Goal: Task Accomplishment & Management: Manage account settings

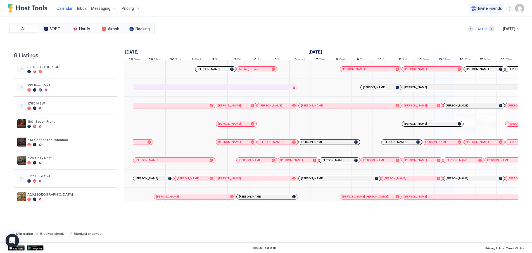
scroll to position [0, 311]
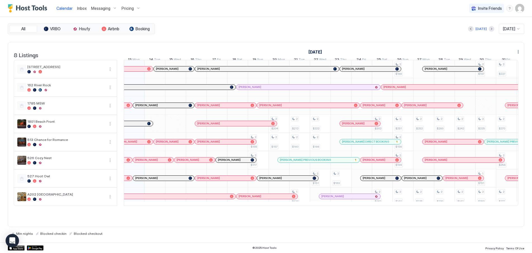
click at [93, 6] on span "Messaging" at bounding box center [100, 8] width 19 height 5
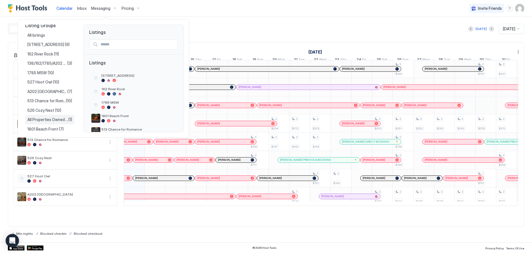
scroll to position [7, 0]
click at [42, 128] on span "1801 Beach Front" at bounding box center [43, 127] width 32 height 5
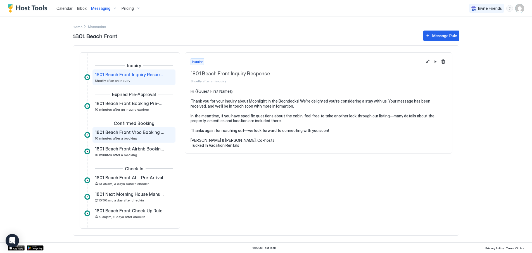
click at [117, 136] on span "10 minutes after a booking" at bounding box center [116, 138] width 43 height 4
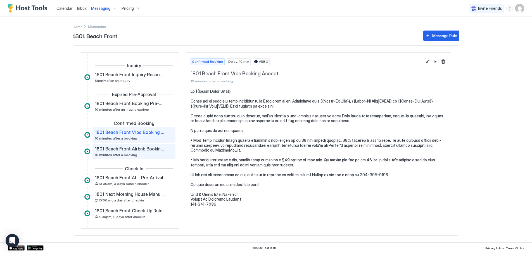
click at [118, 151] on span "1801 Beach Front Airbnb Booking Accept" at bounding box center [130, 149] width 70 height 6
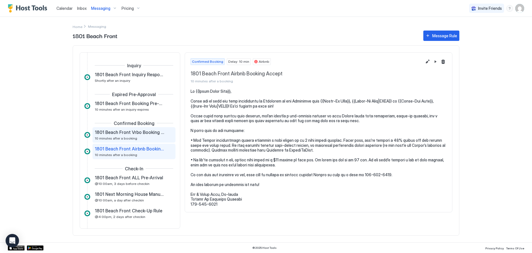
click at [114, 133] on span "1801 Beach Front Vrbo Booking Accept" at bounding box center [130, 132] width 70 height 6
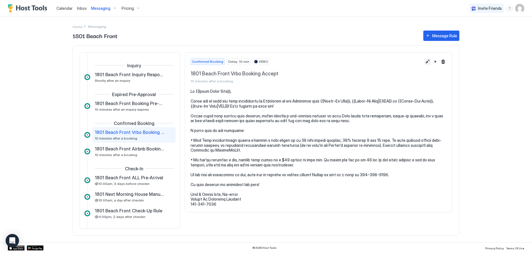
click at [427, 61] on button "Edit message rule" at bounding box center [427, 61] width 7 height 7
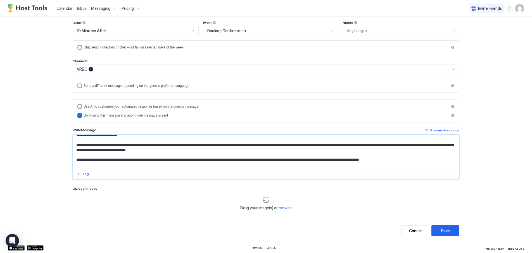
scroll to position [45, 0]
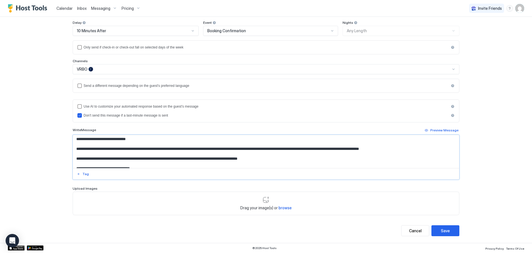
click at [81, 145] on textarea "Input Field" at bounding box center [266, 151] width 386 height 33
click at [199, 162] on textarea "Input Field" at bounding box center [266, 151] width 386 height 33
type textarea "**********"
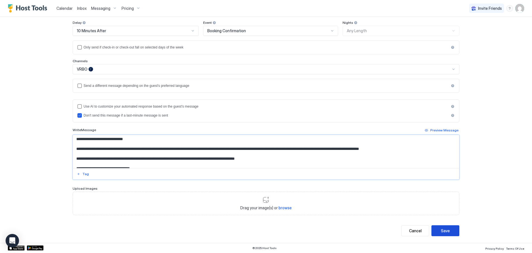
click at [446, 230] on div "Save" at bounding box center [445, 230] width 9 height 6
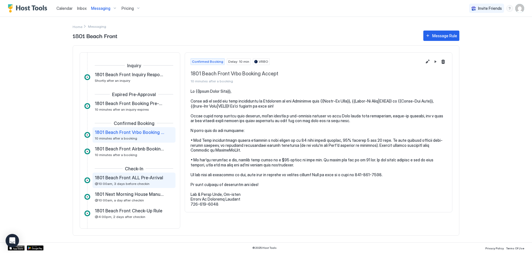
click at [140, 181] on span "@10:00am, 3 days before checkin" at bounding box center [122, 183] width 55 height 4
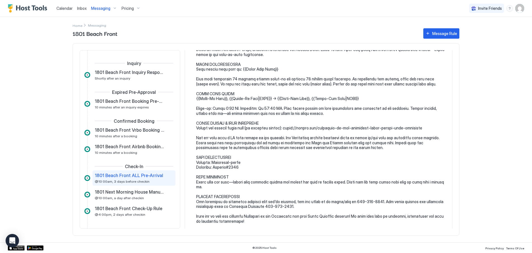
scroll to position [112, 0]
